Goal: Task Accomplishment & Management: Use online tool/utility

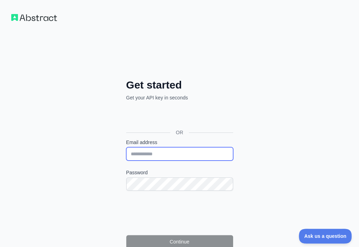
click at [126, 147] on input "Email address" at bounding box center [179, 153] width 107 height 13
paste input "**********"
type input "**********"
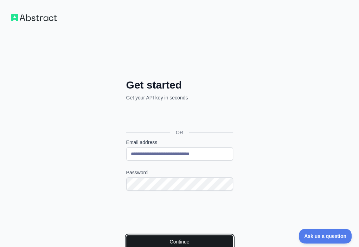
click at [126, 235] on button "Continue" at bounding box center [179, 241] width 107 height 13
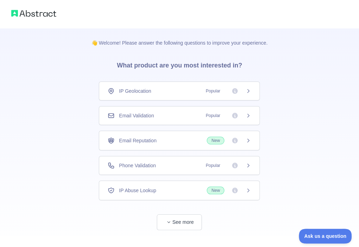
click at [180, 118] on div "Email Validation Popular" at bounding box center [179, 115] width 143 height 7
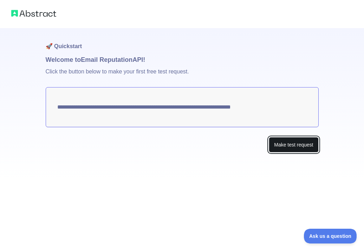
click at [289, 149] on button "Make test request" at bounding box center [294, 145] width 50 height 16
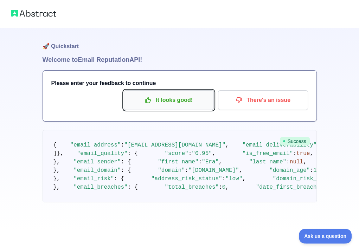
click at [178, 104] on p "It looks good!" at bounding box center [168, 100] width 79 height 12
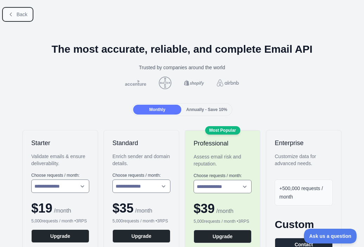
click at [14, 16] on button "Back" at bounding box center [18, 14] width 28 height 12
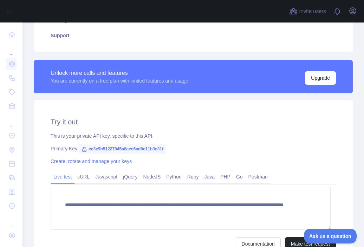
scroll to position [176, 0]
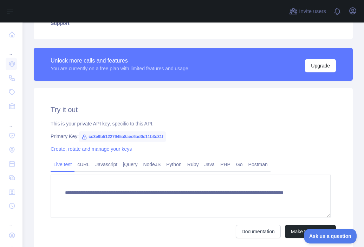
click at [157, 136] on span "cc3e9b51227945a8aec6ad0c11b3c31f" at bounding box center [122, 136] width 87 height 11
copy span "cc3e9b51227945a8aec6ad0c11b3c31f"
